Goal: Task Accomplishment & Management: Manage account settings

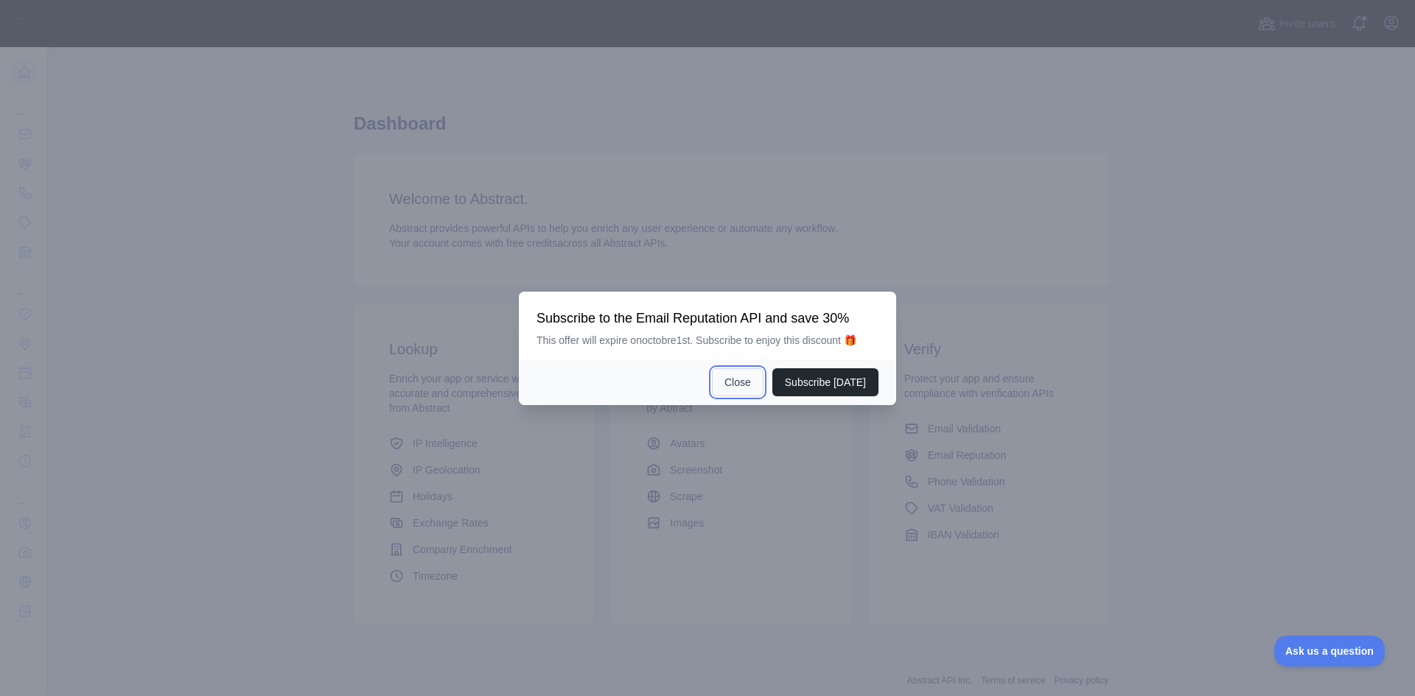
click at [751, 387] on button "Close" at bounding box center [738, 382] width 52 height 28
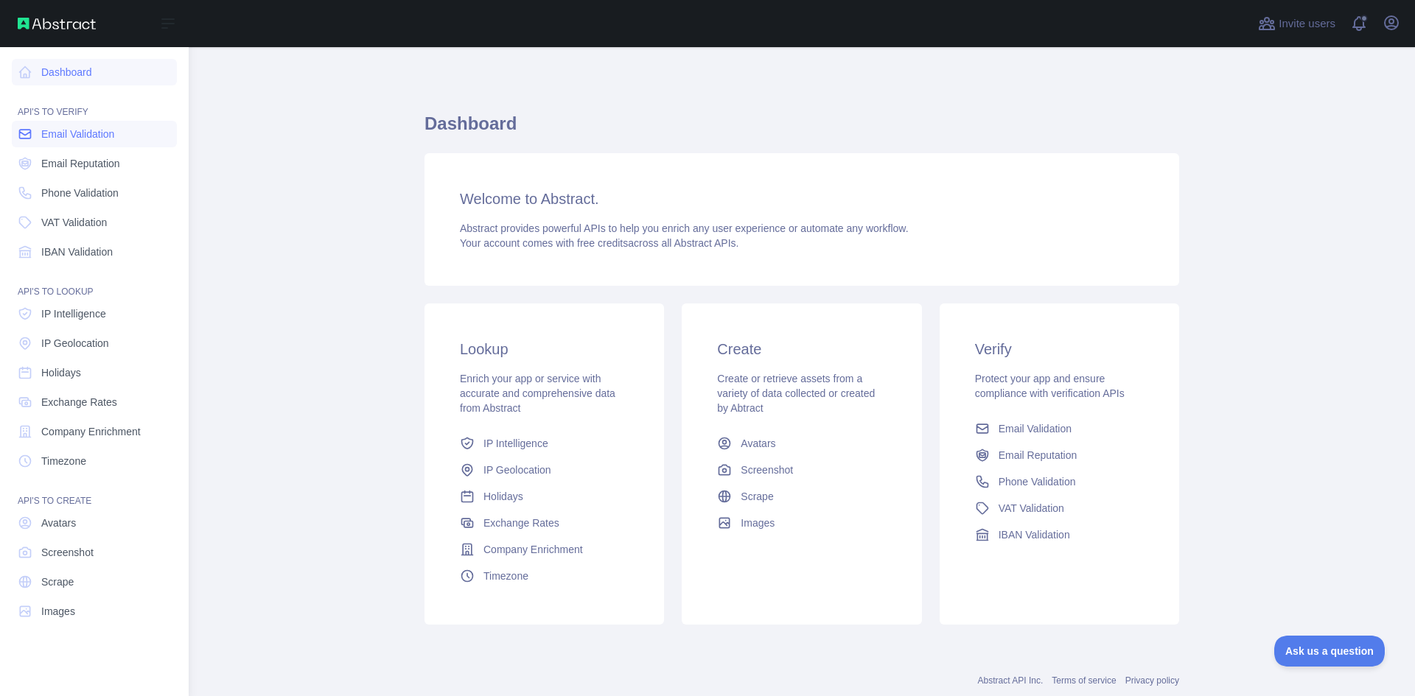
click at [80, 136] on span "Email Validation" at bounding box center [77, 134] width 73 height 15
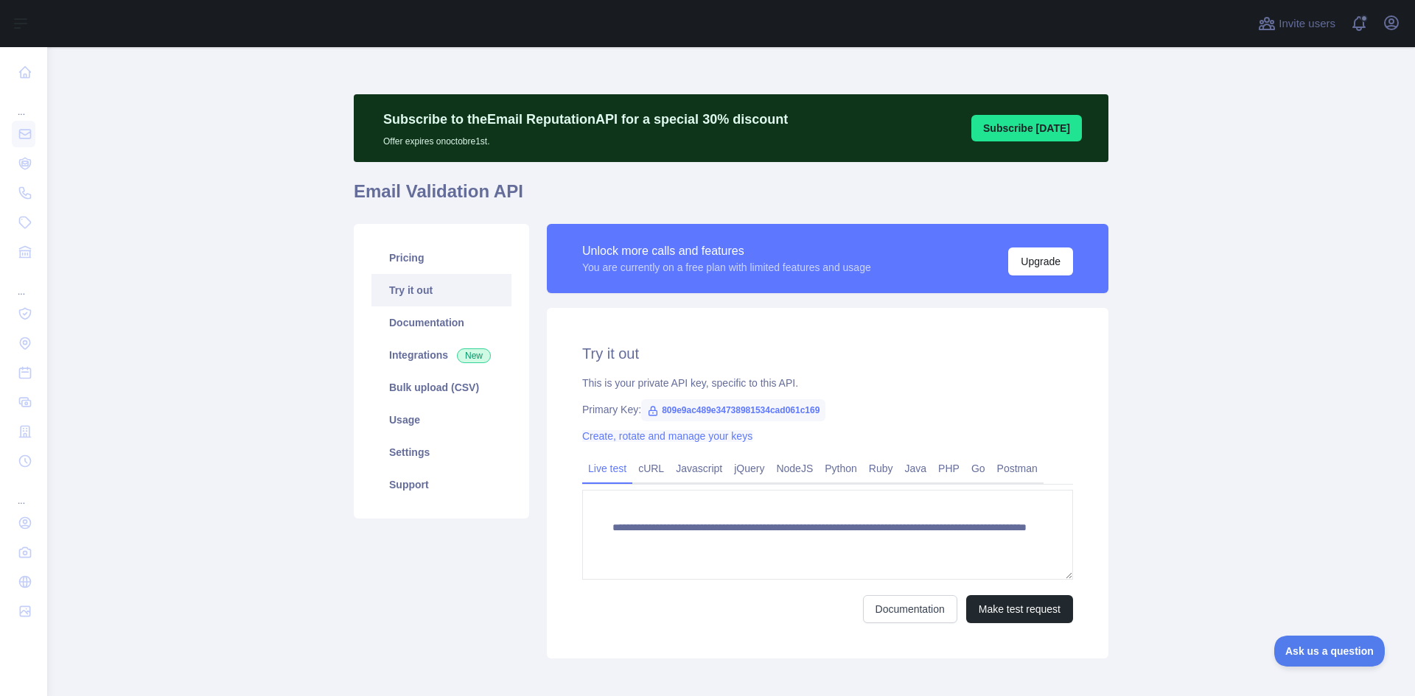
click at [710, 439] on link "Create, rotate and manage your keys" at bounding box center [667, 436] width 170 height 12
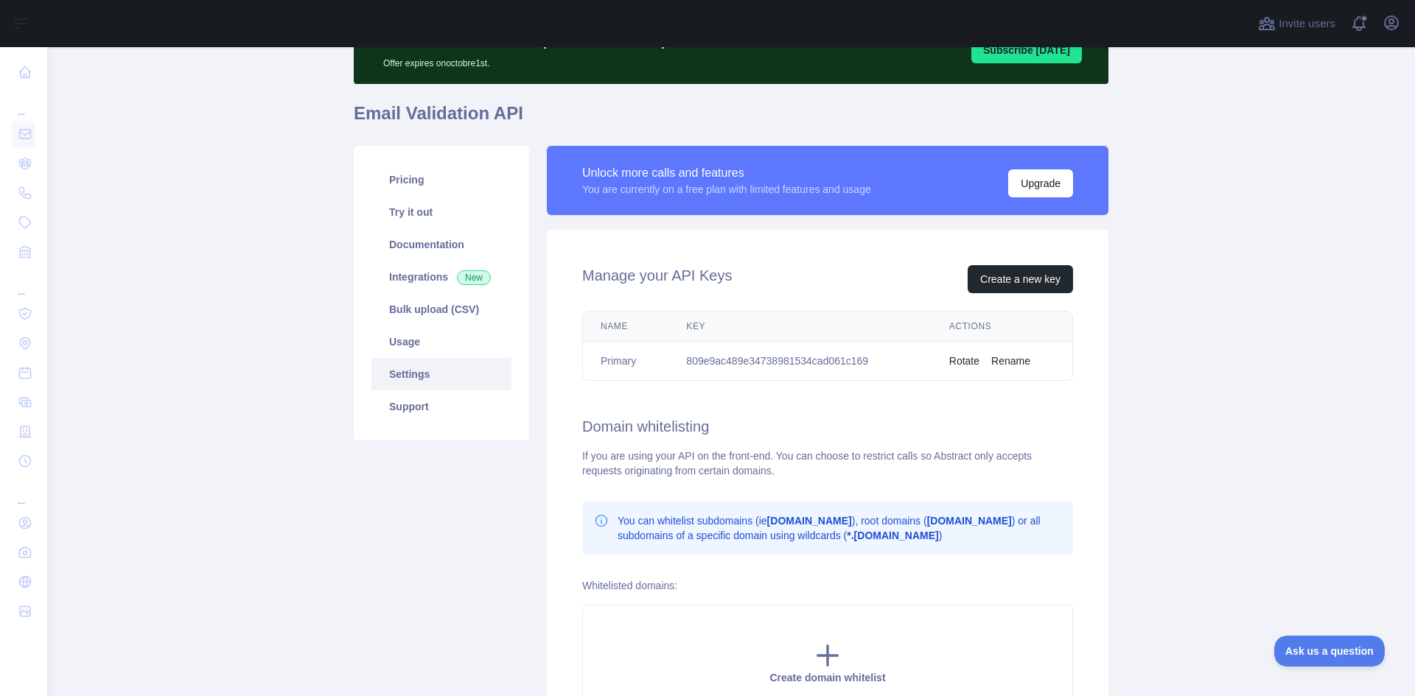
scroll to position [74, 0]
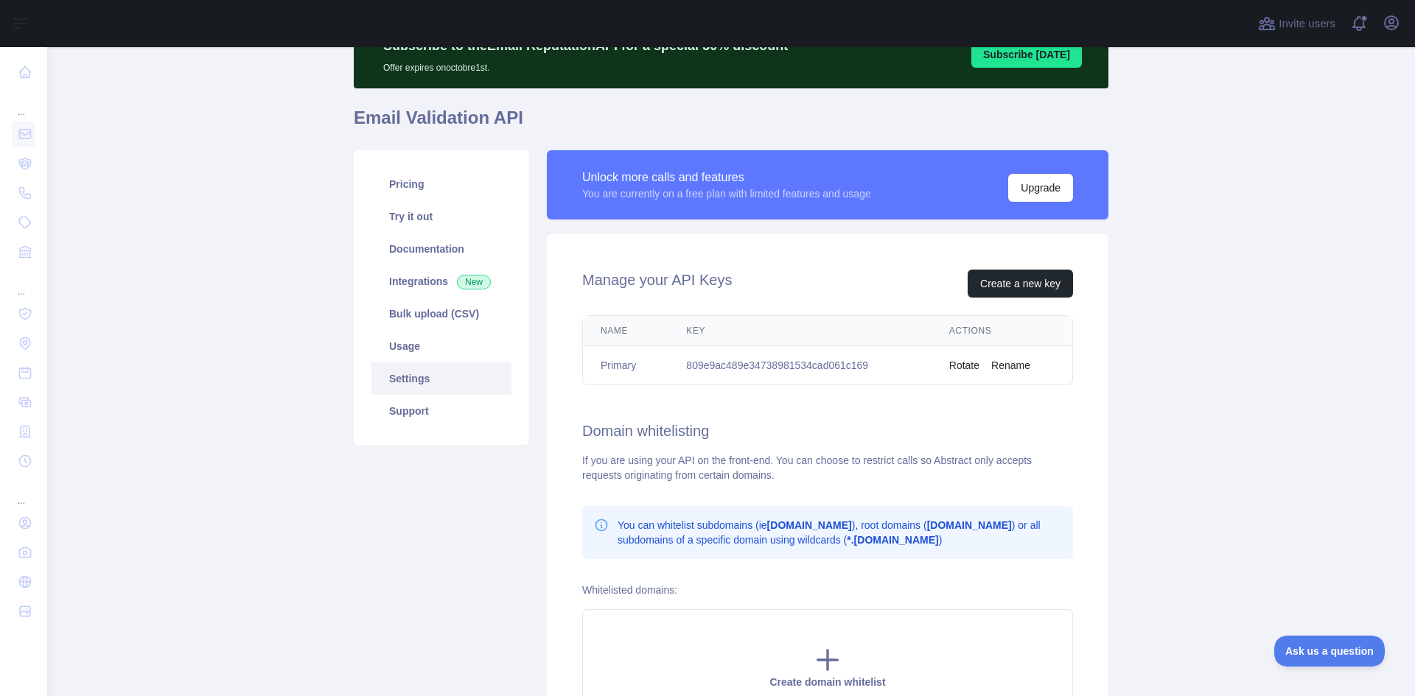
click at [962, 365] on button "Rotate" at bounding box center [964, 365] width 30 height 15
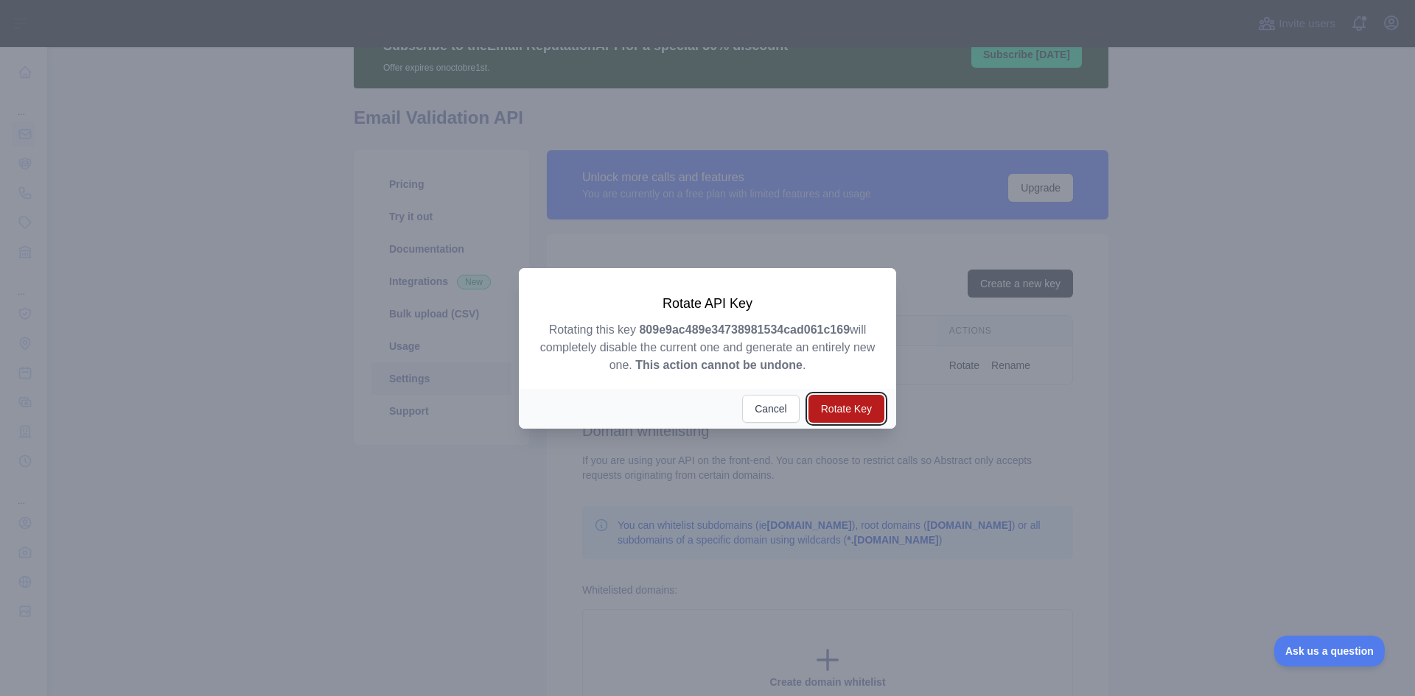
click at [865, 407] on button "Rotate Key" at bounding box center [846, 409] width 76 height 28
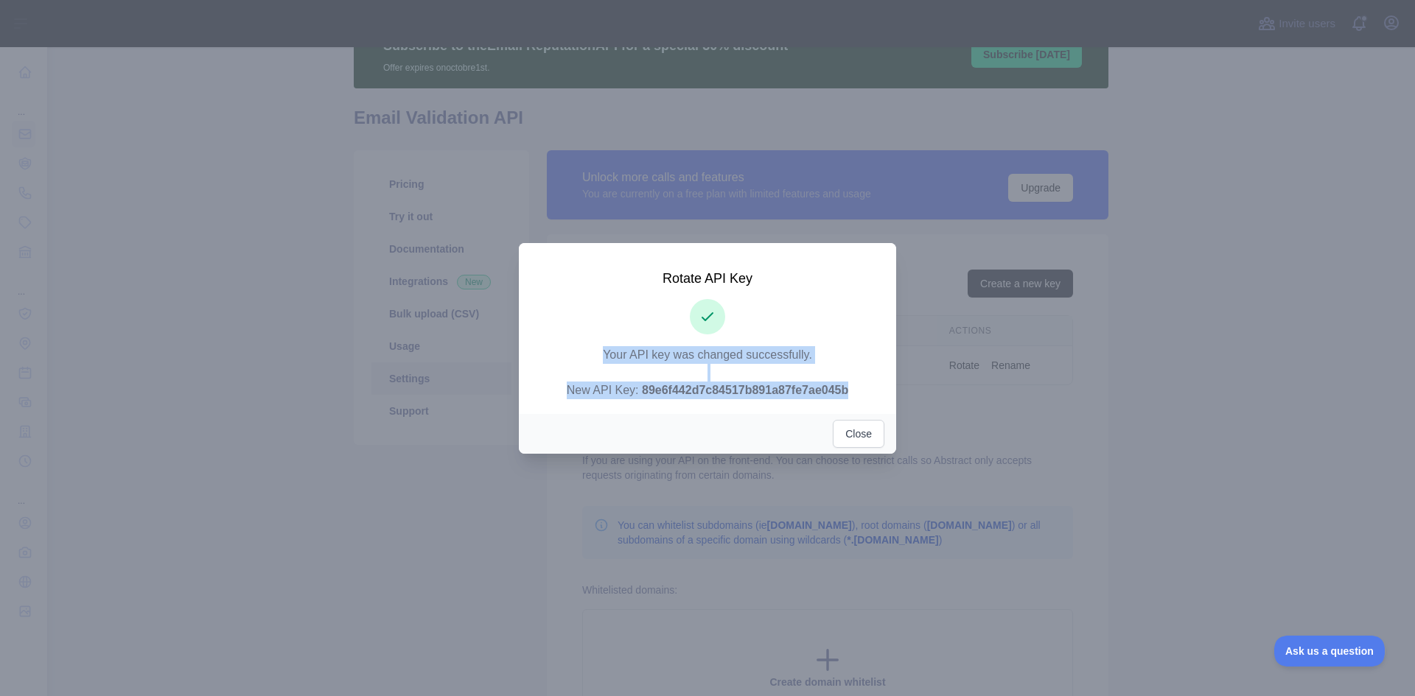
drag, startPoint x: 865, startPoint y: 392, endPoint x: 566, endPoint y: 291, distance: 315.8
click at [566, 291] on div "Rotate API Key Your API key was changed successfully. New API Key: 89e6f442d7c8…" at bounding box center [708, 335] width 342 height 130
copy p "Your API key was changed successfully. New API Key: 89e6f442d7c84517b891a87fe7a…"
click at [872, 442] on button "Close" at bounding box center [859, 434] width 52 height 28
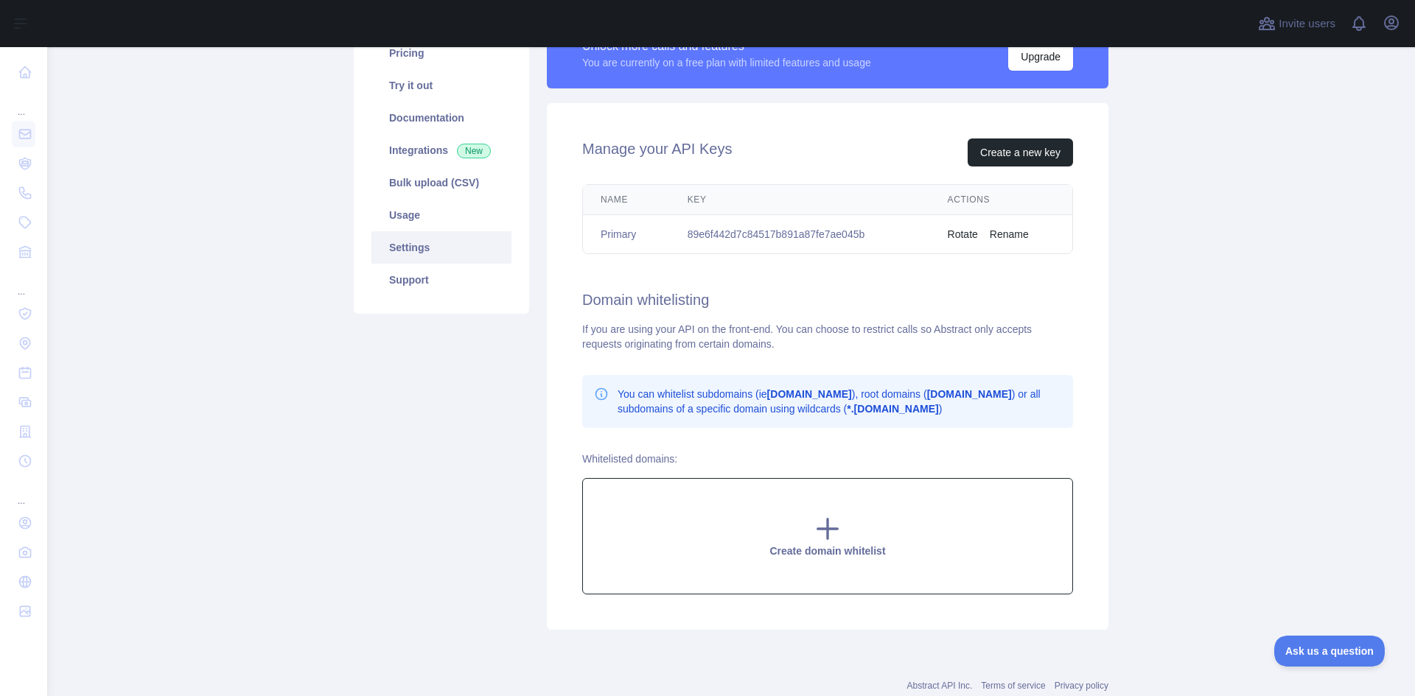
scroll to position [248, 0]
